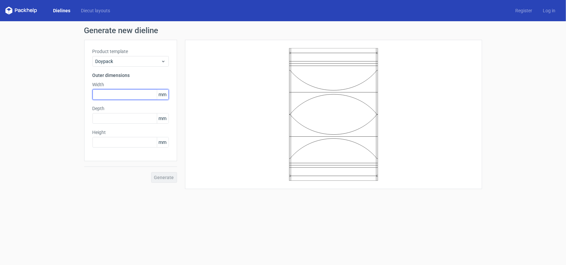
click at [127, 93] on input "text" at bounding box center [131, 94] width 76 height 11
click at [137, 61] on span "Doypack" at bounding box center [128, 61] width 65 height 7
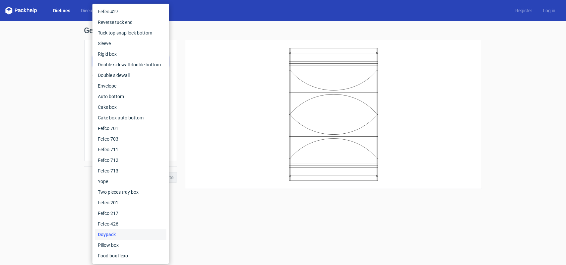
click at [43, 76] on div "Generate new dieline Product template Doypack Outer dimensions Width mm Depth m…" at bounding box center [283, 107] width 566 height 173
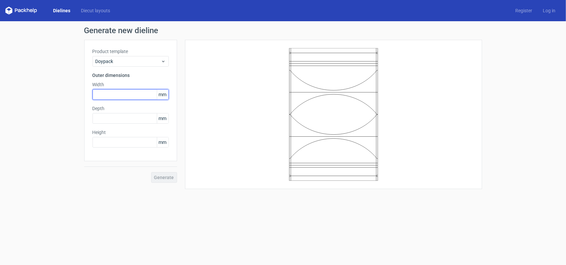
click at [105, 91] on input "text" at bounding box center [131, 94] width 76 height 11
type input "210"
click at [112, 120] on input "text" at bounding box center [131, 118] width 76 height 11
click at [103, 139] on input "text" at bounding box center [131, 142] width 76 height 11
click at [114, 120] on input "150" at bounding box center [131, 118] width 76 height 11
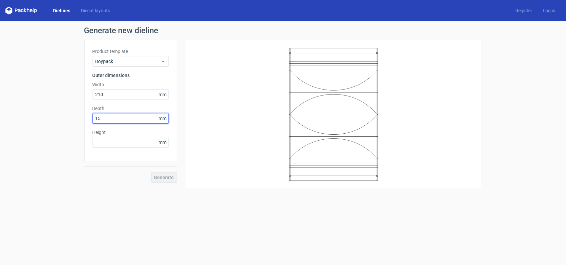
type input "1"
type input "90"
click at [106, 146] on input "text" at bounding box center [131, 142] width 76 height 11
type input "1"
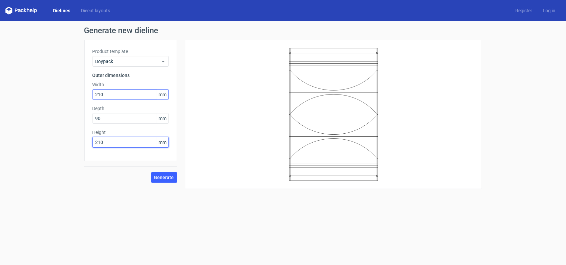
type input "210"
click at [109, 94] on input "210" at bounding box center [131, 94] width 76 height 11
type input "2"
type input "150"
click at [170, 178] on span "Generate" at bounding box center [164, 177] width 20 height 5
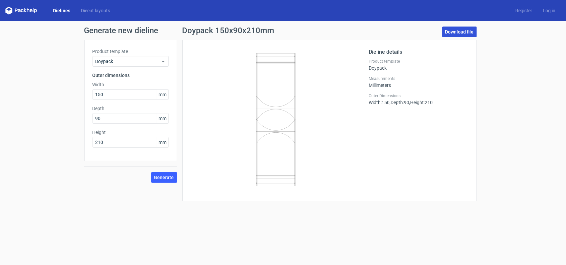
click at [453, 33] on link "Download file" at bounding box center [460, 32] width 34 height 11
click at [88, 9] on link "Diecut layouts" at bounding box center [96, 10] width 40 height 7
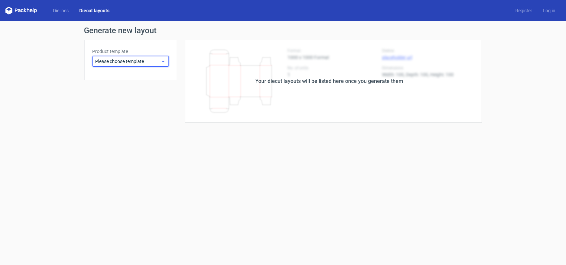
click at [121, 60] on span "Please choose template" at bounding box center [128, 61] width 65 height 7
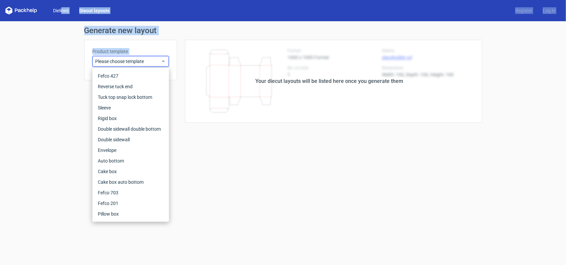
drag, startPoint x: 65, startPoint y: 98, endPoint x: 62, endPoint y: 12, distance: 86.6
click at [62, 12] on div "Dielines Diecut layouts Register Log in Generate new layout Product template Pl…" at bounding box center [283, 132] width 566 height 265
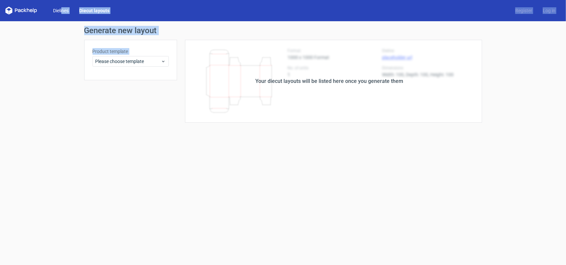
click at [62, 12] on link "Dielines" at bounding box center [61, 10] width 26 height 7
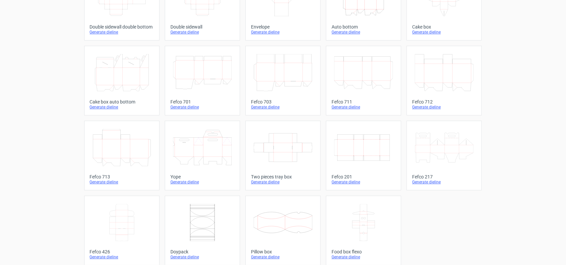
scroll to position [148, 0]
